Goal: Transaction & Acquisition: Purchase product/service

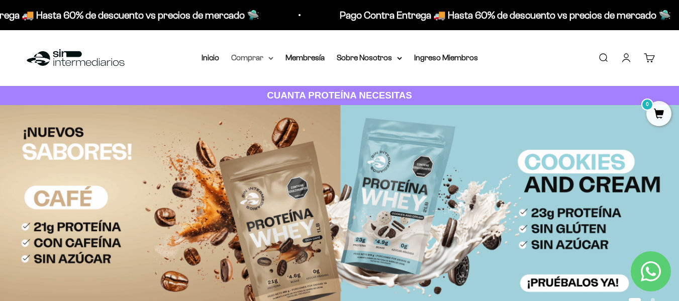
click at [268, 59] on summary "Comprar" at bounding box center [252, 57] width 42 height 13
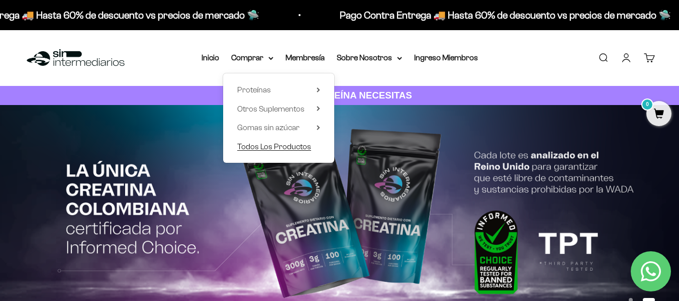
click at [299, 145] on span "Todos Los Productos" at bounding box center [274, 146] width 74 height 9
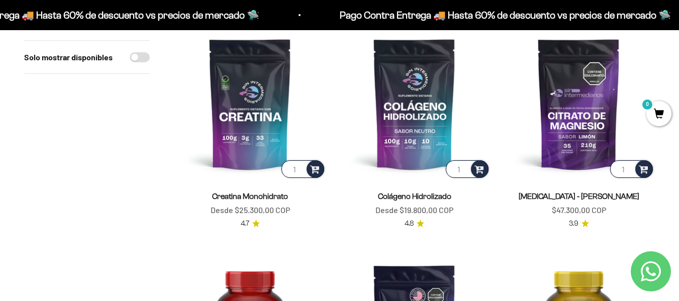
scroll to position [146, 0]
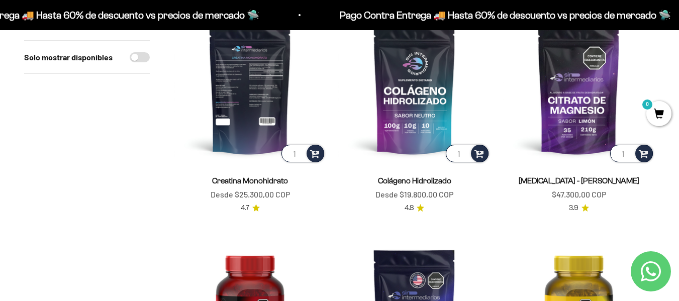
click at [272, 78] on img at bounding box center [250, 88] width 152 height 152
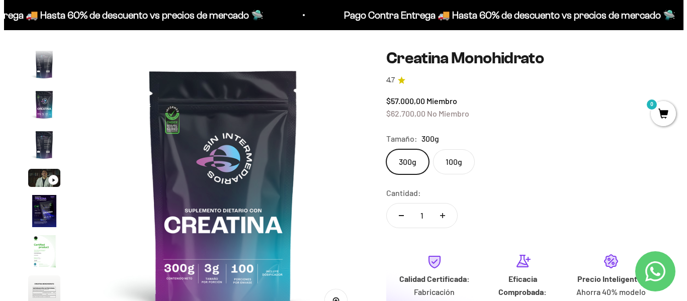
scroll to position [89, 0]
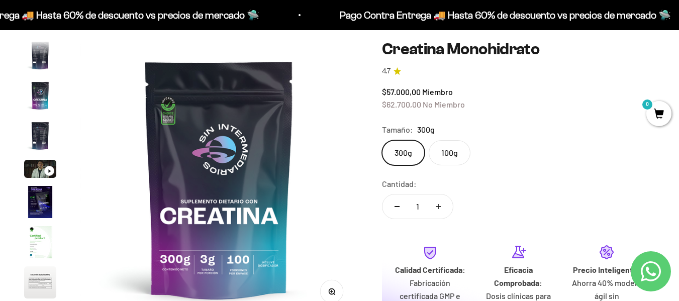
click at [661, 117] on span "0" at bounding box center [659, 113] width 25 height 25
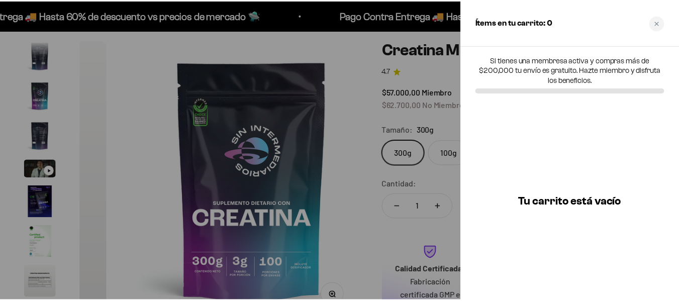
scroll to position [0, 2301]
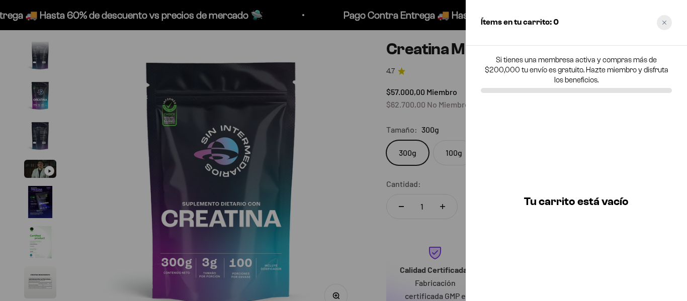
click at [661, 27] on div "Close cart" at bounding box center [664, 22] width 15 height 15
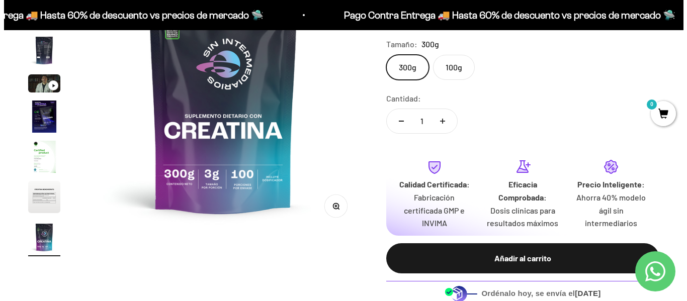
scroll to position [188, 0]
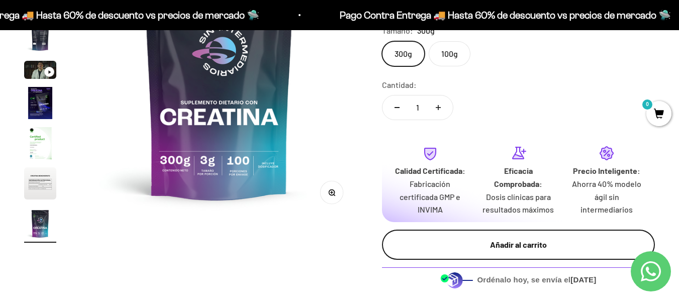
click at [515, 245] on div "Añadir al carrito" at bounding box center [518, 244] width 233 height 13
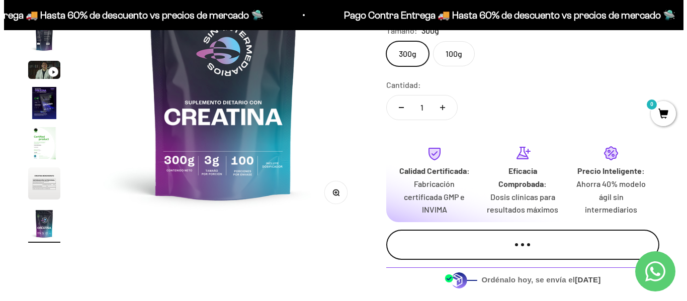
scroll to position [0, 2301]
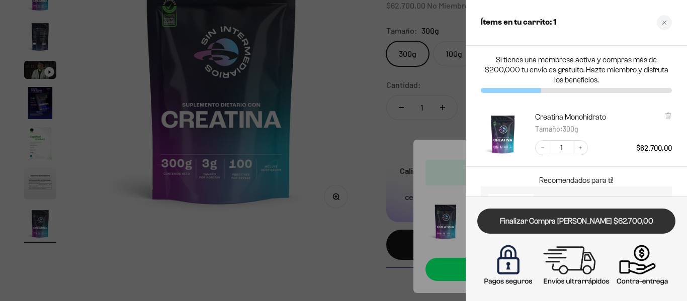
click at [557, 221] on link "Finalizar Compra [PERSON_NAME] $62.700,00" at bounding box center [576, 222] width 198 height 26
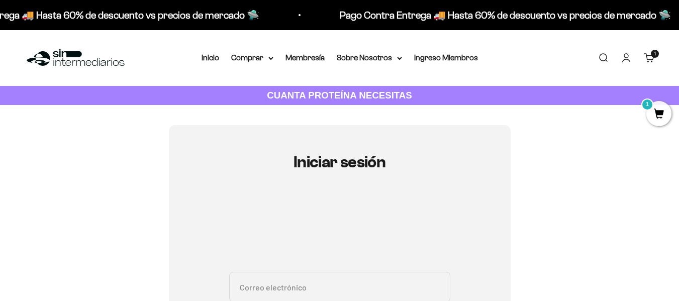
type input "[EMAIL_ADDRESS][DOMAIN_NAME]"
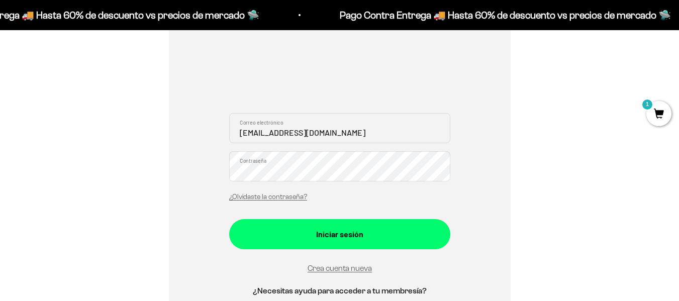
scroll to position [189, 0]
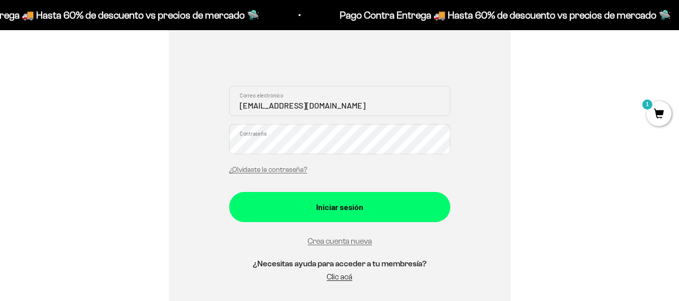
drag, startPoint x: 686, startPoint y: 35, endPoint x: 686, endPoint y: 83, distance: 47.8
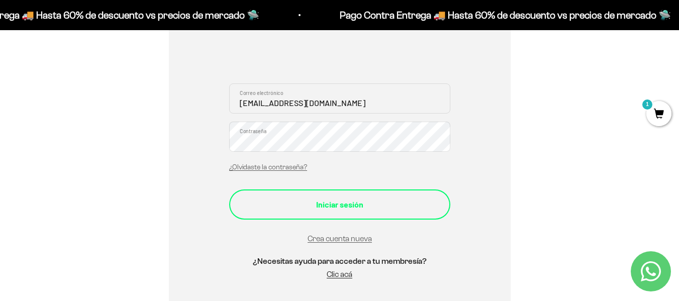
click at [369, 196] on button "Iniciar sesión" at bounding box center [339, 205] width 221 height 30
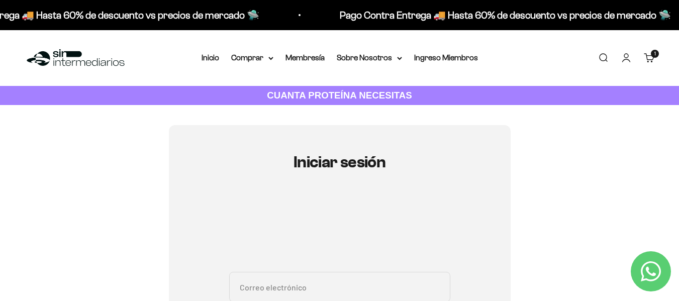
type input "[EMAIL_ADDRESS][DOMAIN_NAME]"
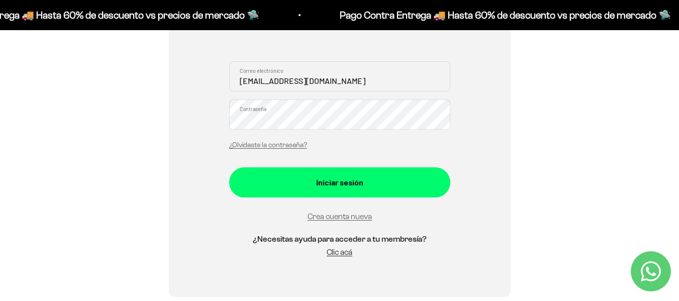
scroll to position [232, 0]
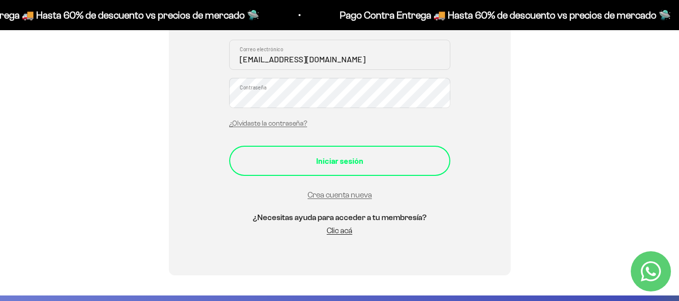
click at [328, 158] on div "Iniciar sesión" at bounding box center [339, 160] width 181 height 13
